Goal: Use online tool/utility: Utilize a website feature to perform a specific function

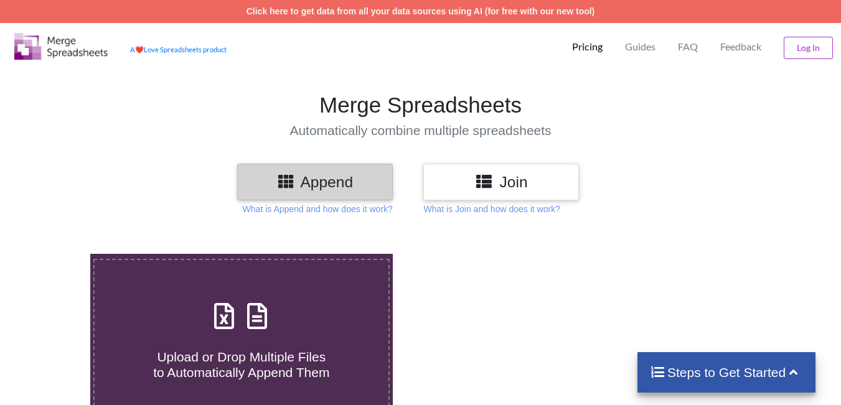
scroll to position [124, 0]
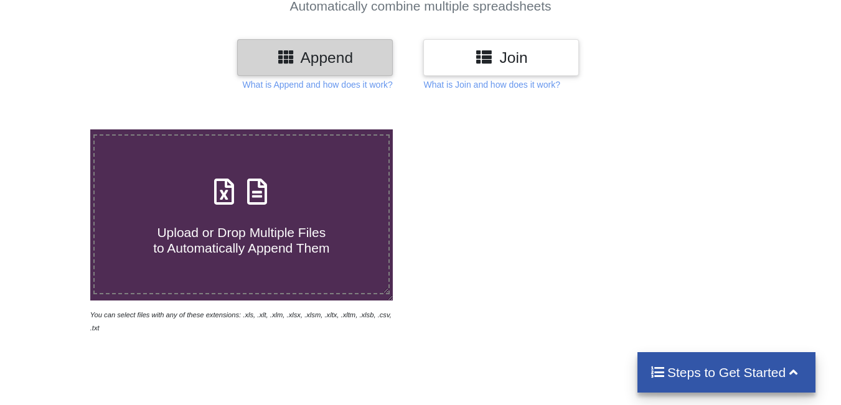
click at [237, 206] on span at bounding box center [242, 192] width 66 height 29
click at [56, 129] on input "Upload or Drop Multiple Files to Automatically Append Them" at bounding box center [56, 129] width 0 height 0
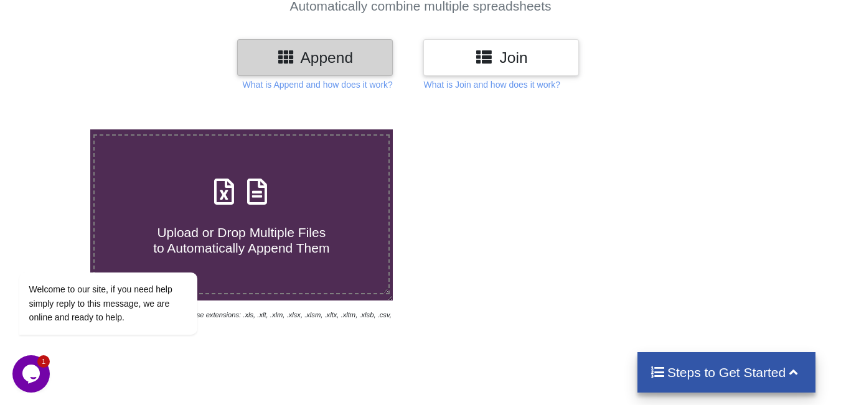
type input "C:\fakepath\rrrrrrrrrrrrrrrrrrrrrrrrrrrrrrrrr.xlsx"
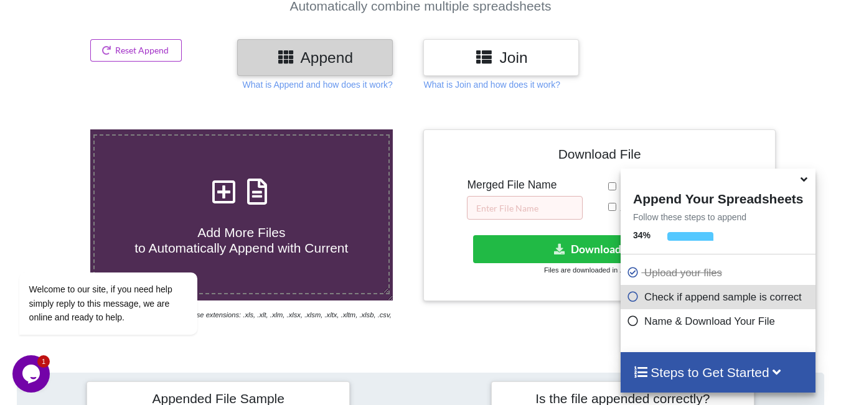
scroll to position [484, 0]
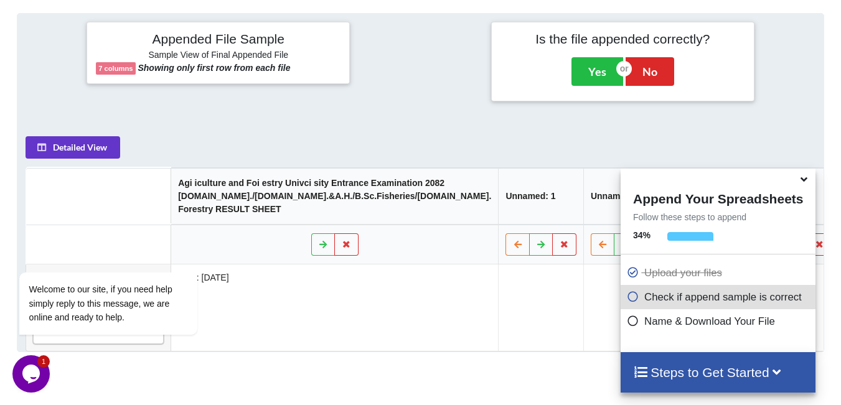
click at [558, 128] on div "Detailed View Agi iculture and Foi estry Univci sity Entrance Examination 2082 …" at bounding box center [420, 239] width 806 height 223
click at [498, 231] on th at bounding box center [540, 245] width 85 height 40
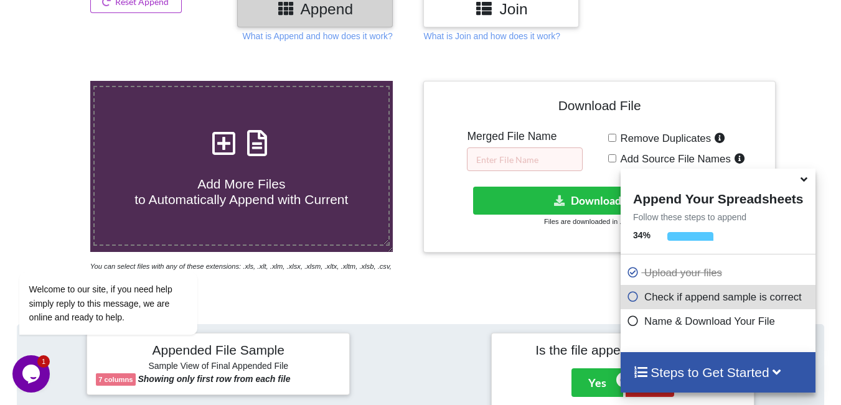
scroll to position [235, 0]
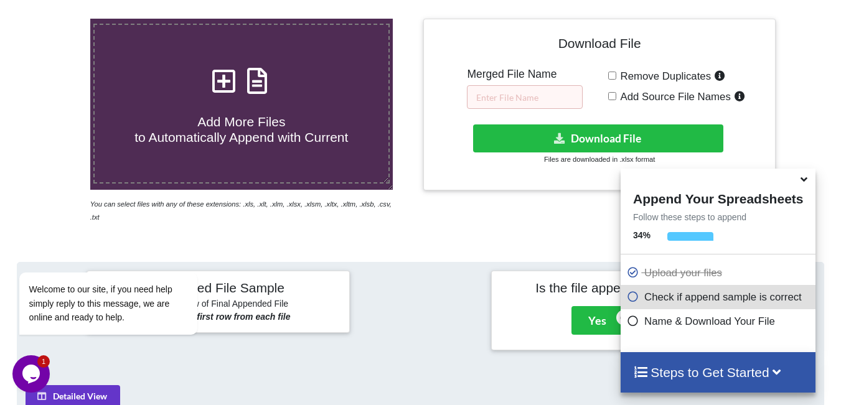
click at [716, 380] on h4 "Steps to Get Started" at bounding box center [718, 373] width 170 height 16
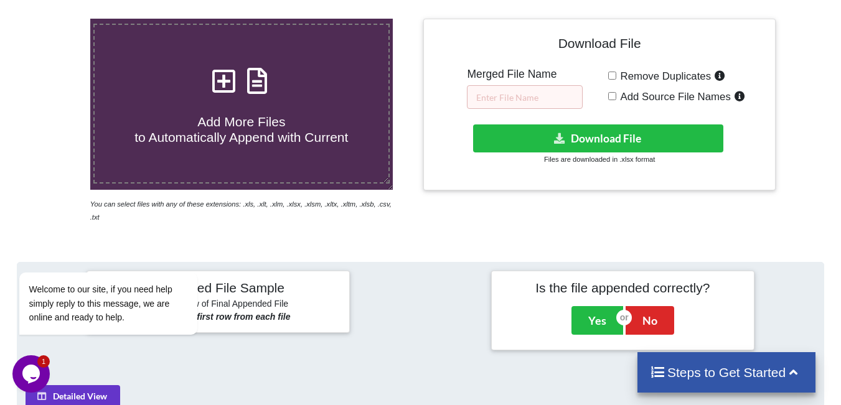
click at [766, 377] on h4 "Steps to Get Started" at bounding box center [727, 373] width 154 height 16
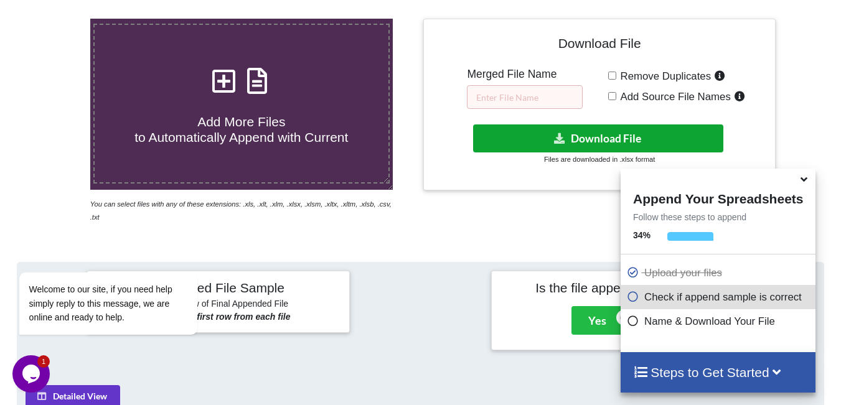
click at [619, 145] on button "Download File" at bounding box center [598, 138] width 250 height 28
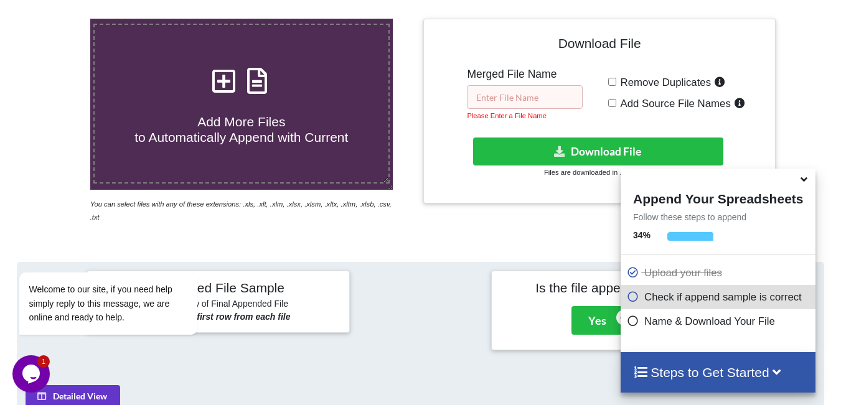
click at [533, 92] on input "text" at bounding box center [525, 97] width 116 height 24
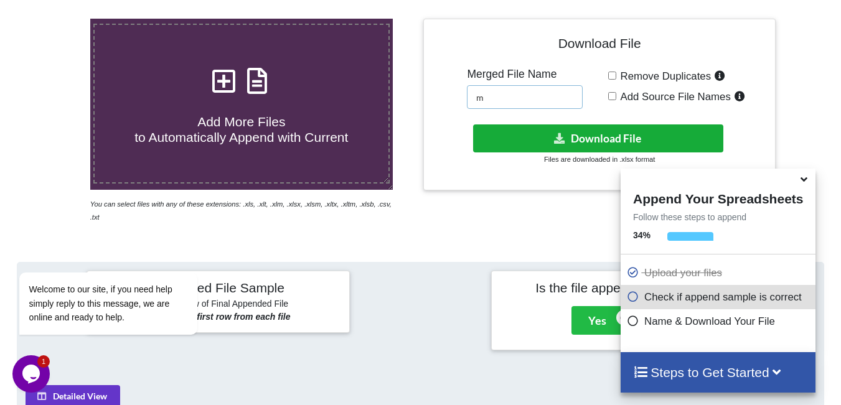
type input "m"
click at [642, 136] on button "Download File" at bounding box center [598, 138] width 250 height 28
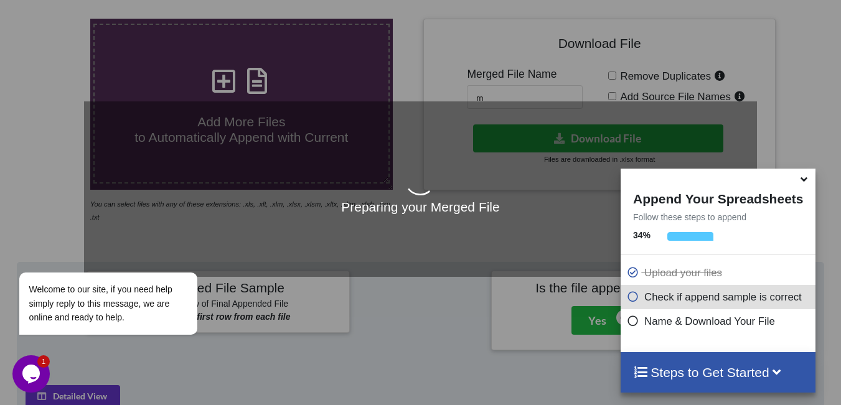
click at [776, 376] on icon at bounding box center [777, 371] width 16 height 13
